Goal: Browse casually

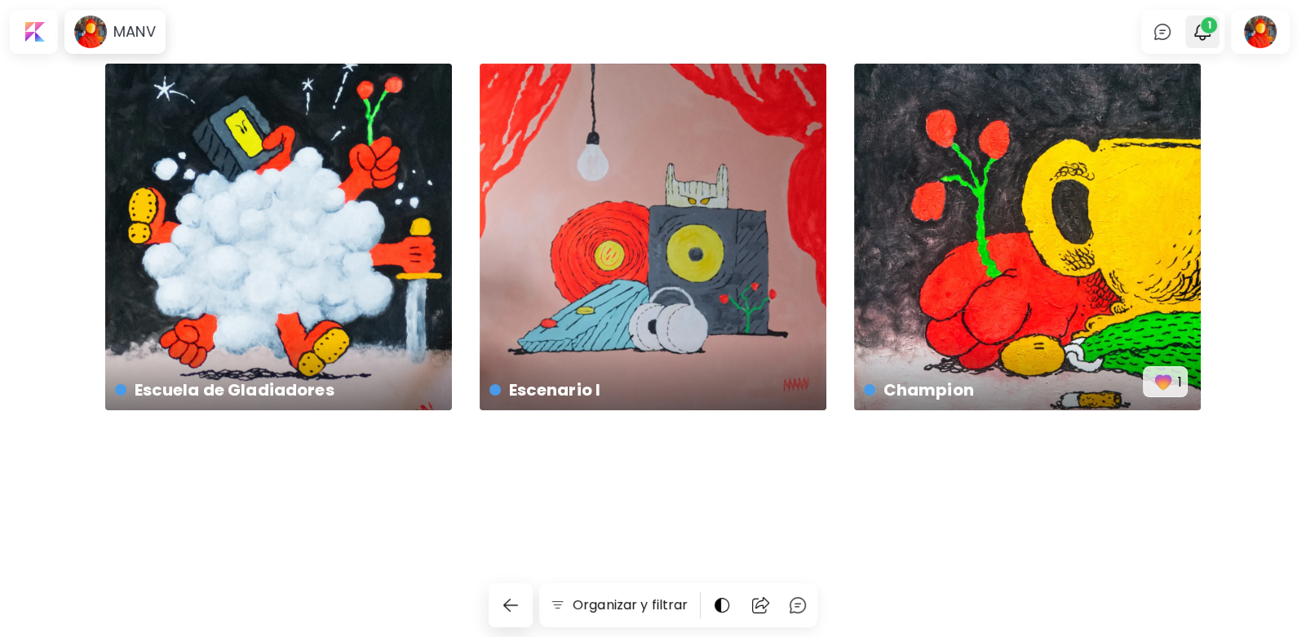
click at [1204, 26] on span "1" at bounding box center [1209, 25] width 16 height 16
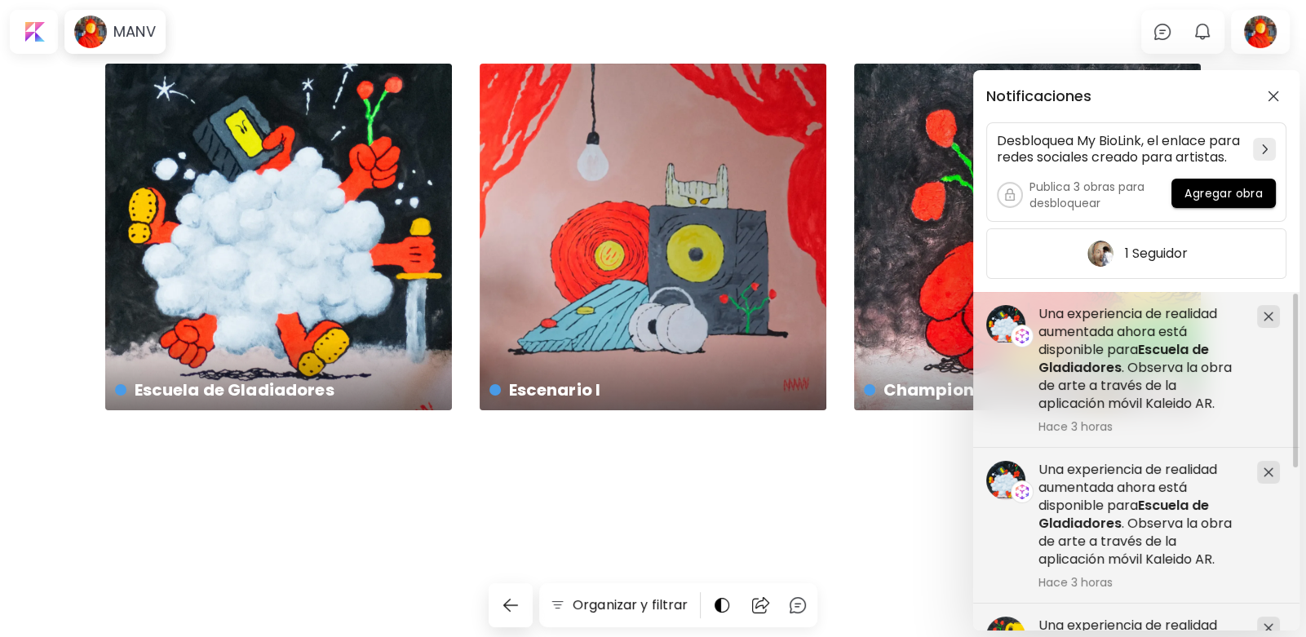
click at [82, 328] on div "Notificaciones Desbloquea My BioLink, el enlace para redes sociales creado para…" at bounding box center [653, 318] width 1306 height 637
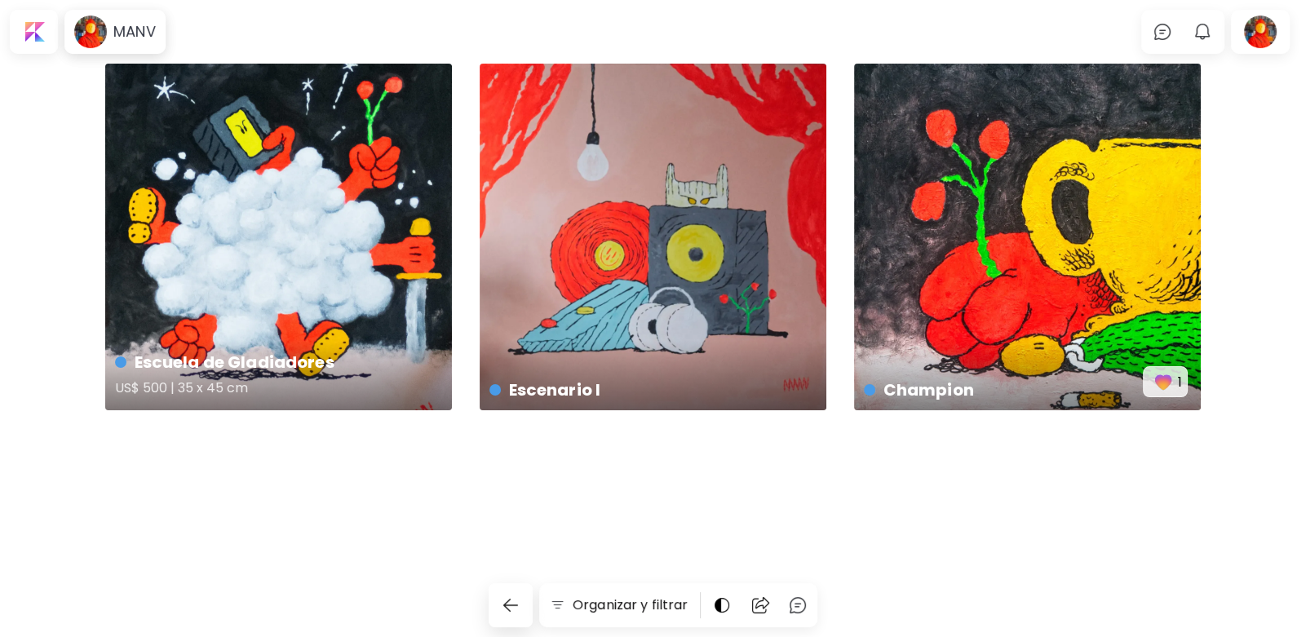
click at [229, 264] on div "Escuela de Gladiadores US$ 500 | 35 x 45 cm" at bounding box center [278, 237] width 347 height 347
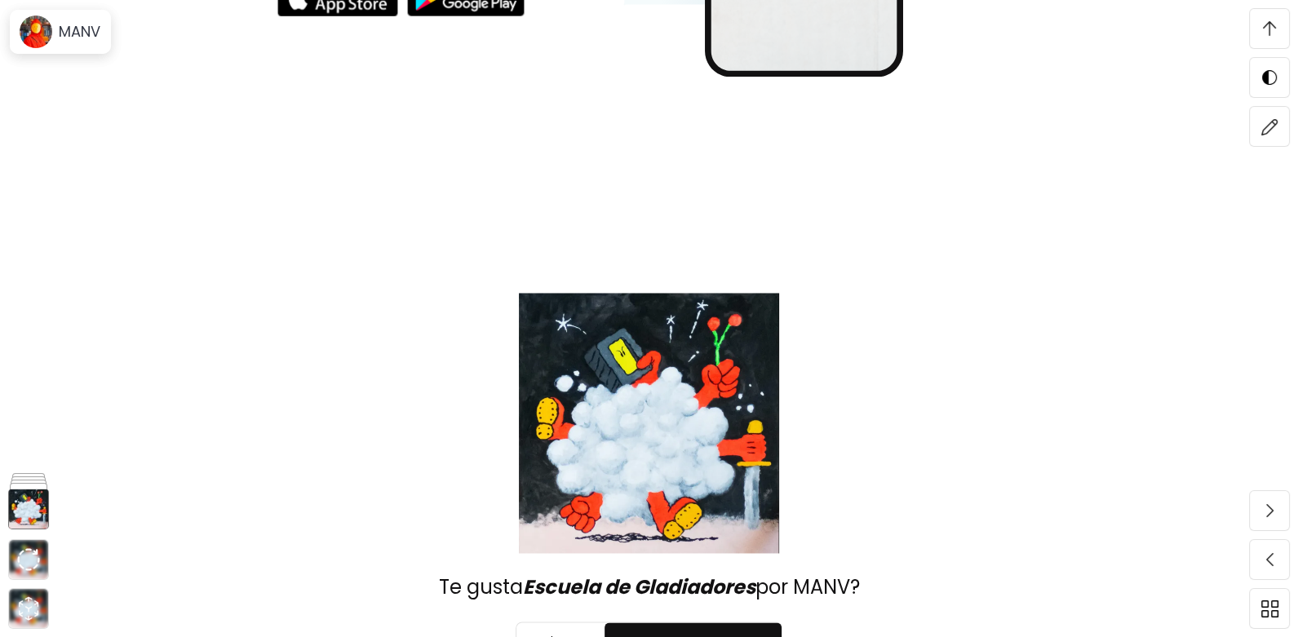
scroll to position [7168, 0]
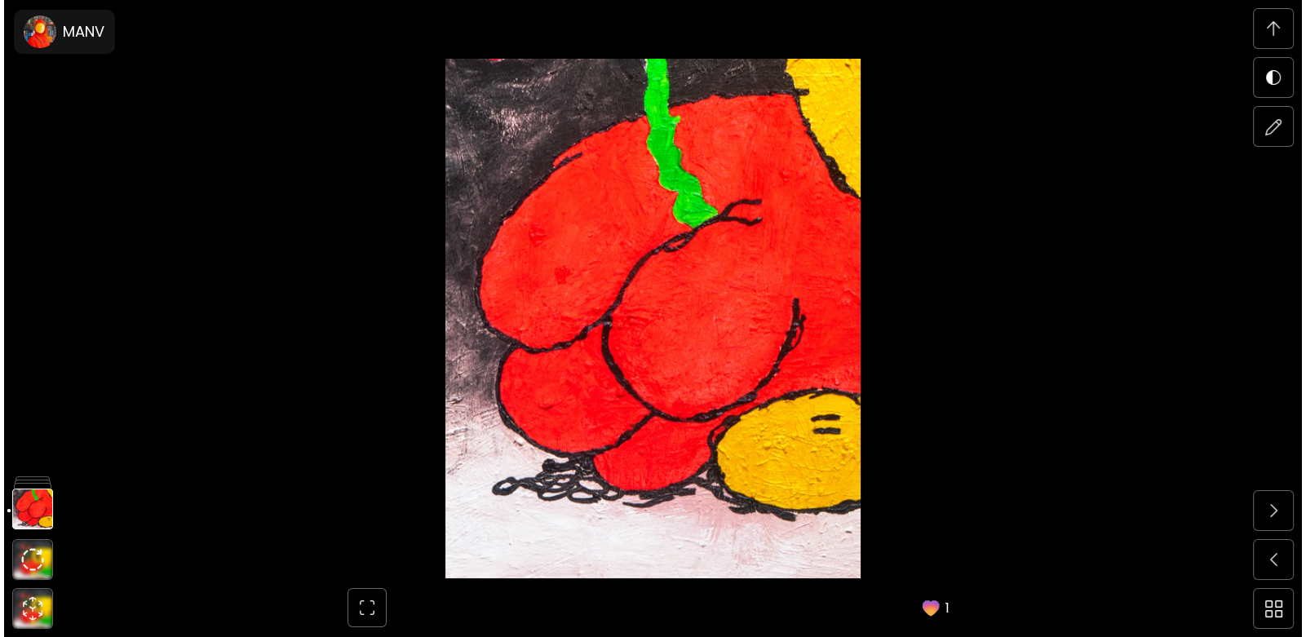
scroll to position [290, 0]
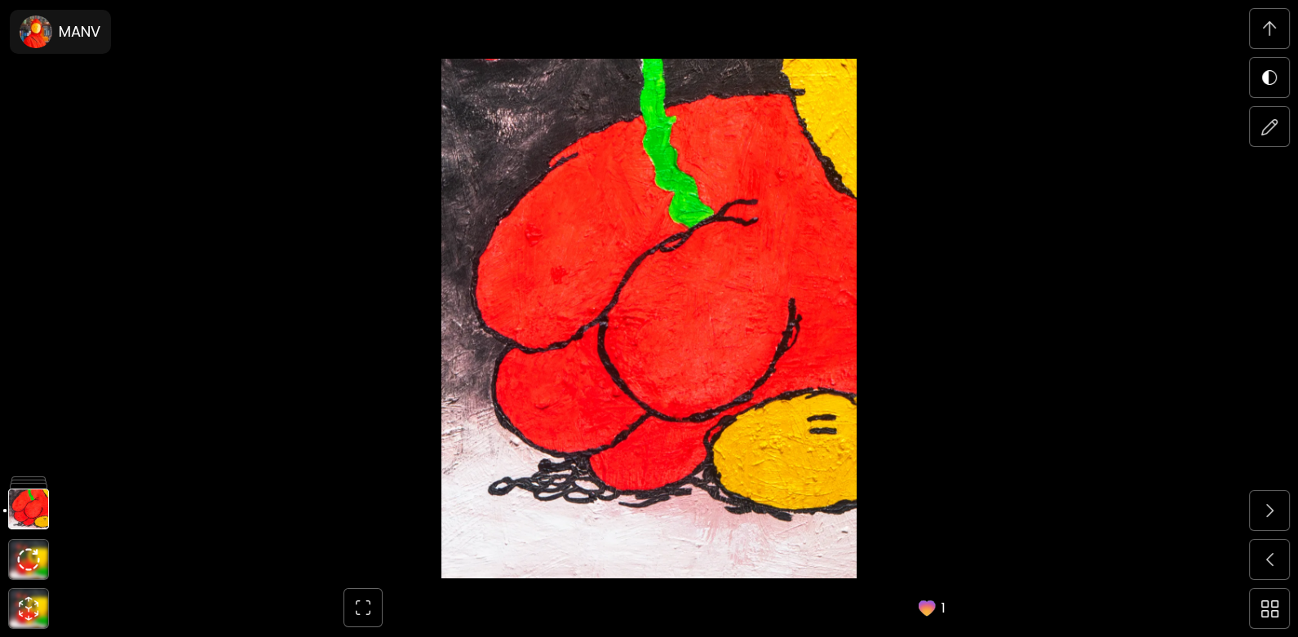
click at [273, 151] on img at bounding box center [649, 319] width 1161 height 520
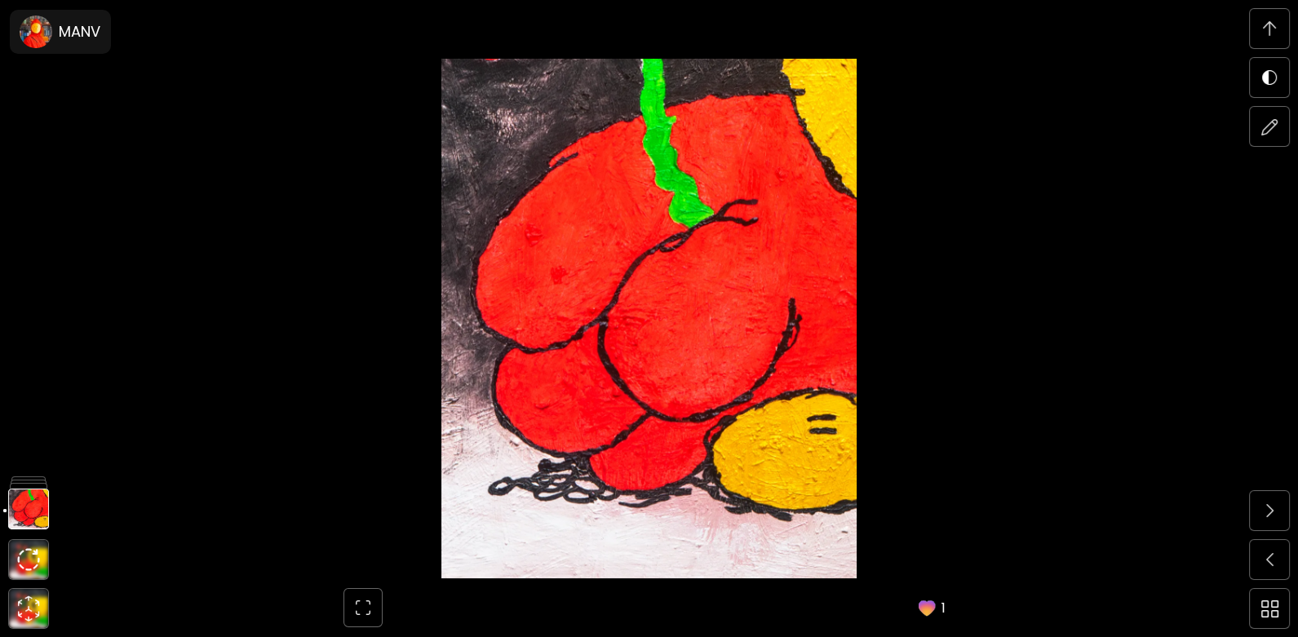
click at [678, 231] on img at bounding box center [649, 319] width 1161 height 520
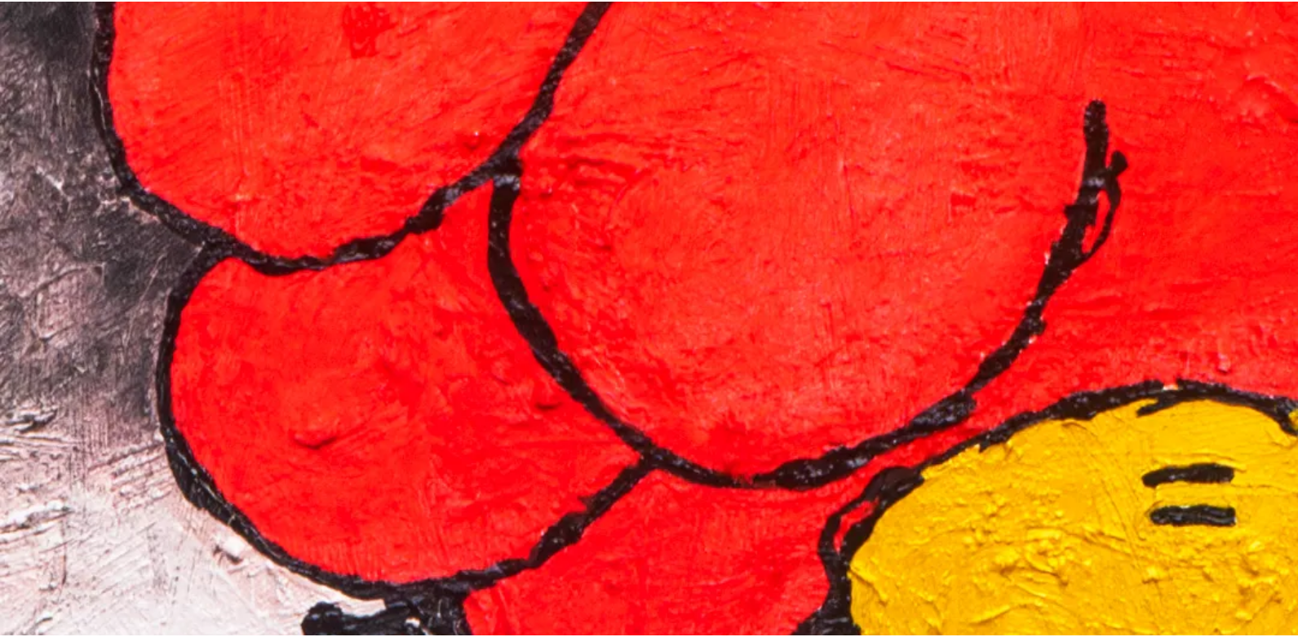
scroll to position [979, 0]
